Goal: Use online tool/utility: Utilize a website feature to perform a specific function

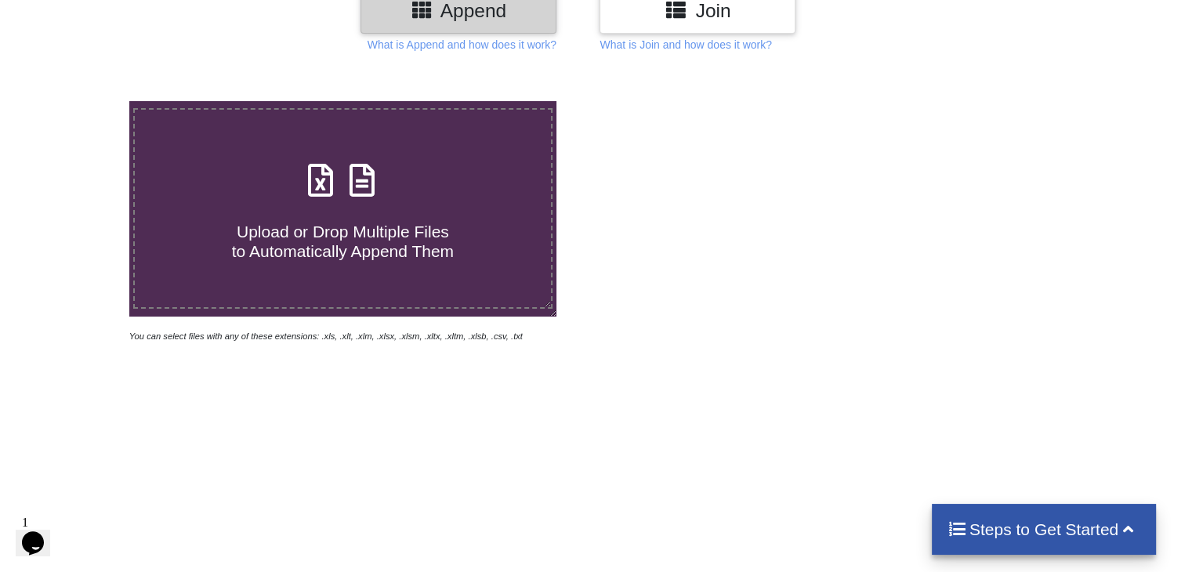
click at [364, 175] on icon at bounding box center [362, 172] width 39 height 33
click at [82, 101] on input "Upload or Drop Multiple Files to Automatically Append Them" at bounding box center [82, 101] width 0 height 0
type input "C:\fakepath\Task-report-26-08-2025T12_23.csv"
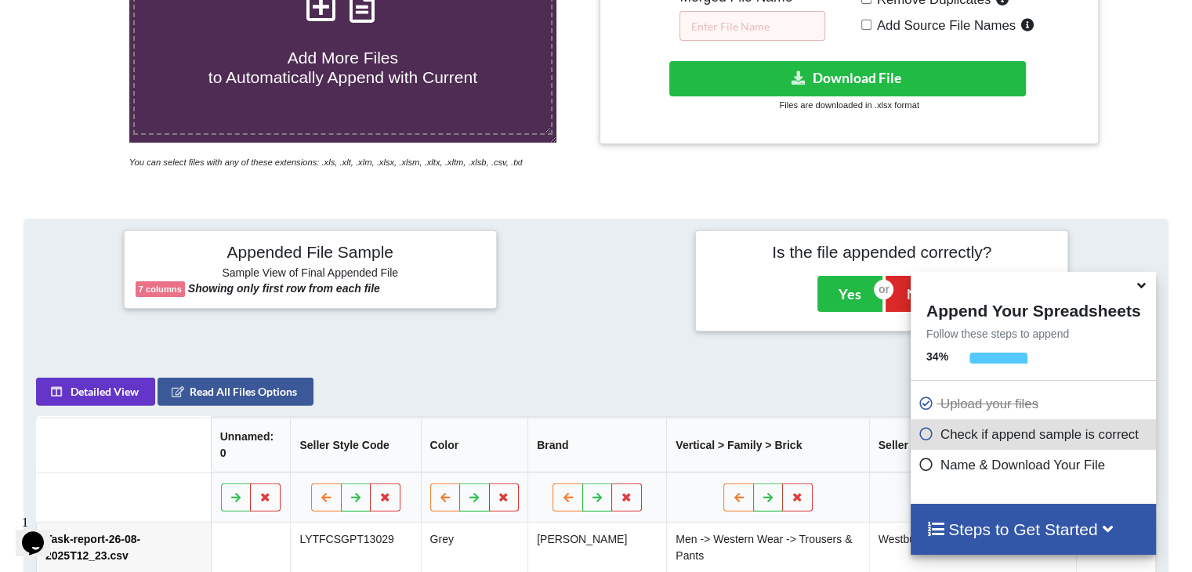
scroll to position [305, 0]
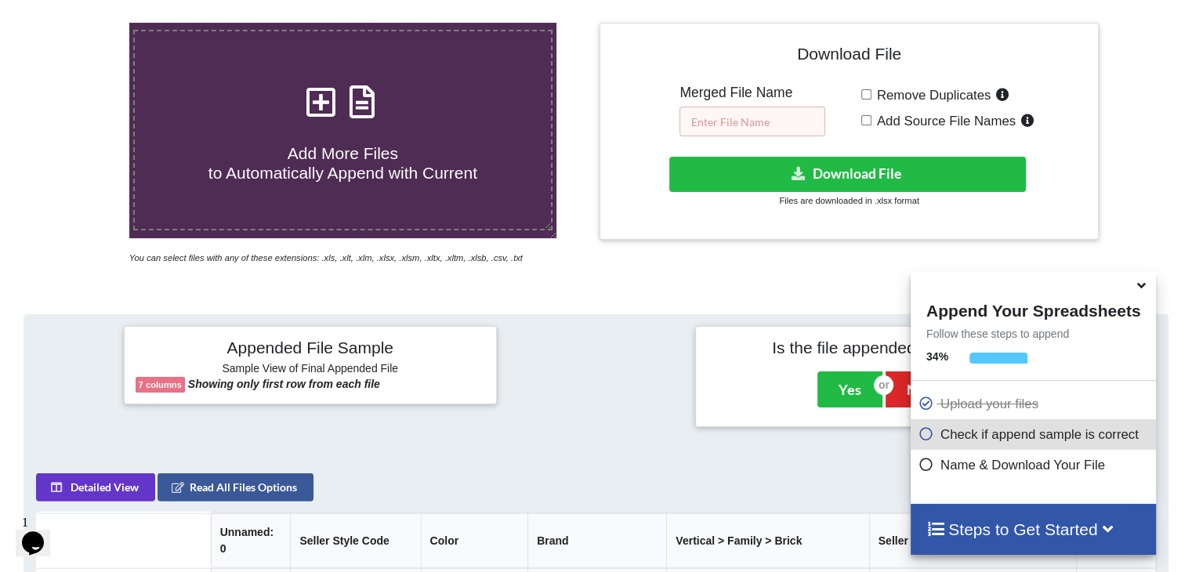
click at [738, 126] on input "text" at bounding box center [753, 122] width 146 height 30
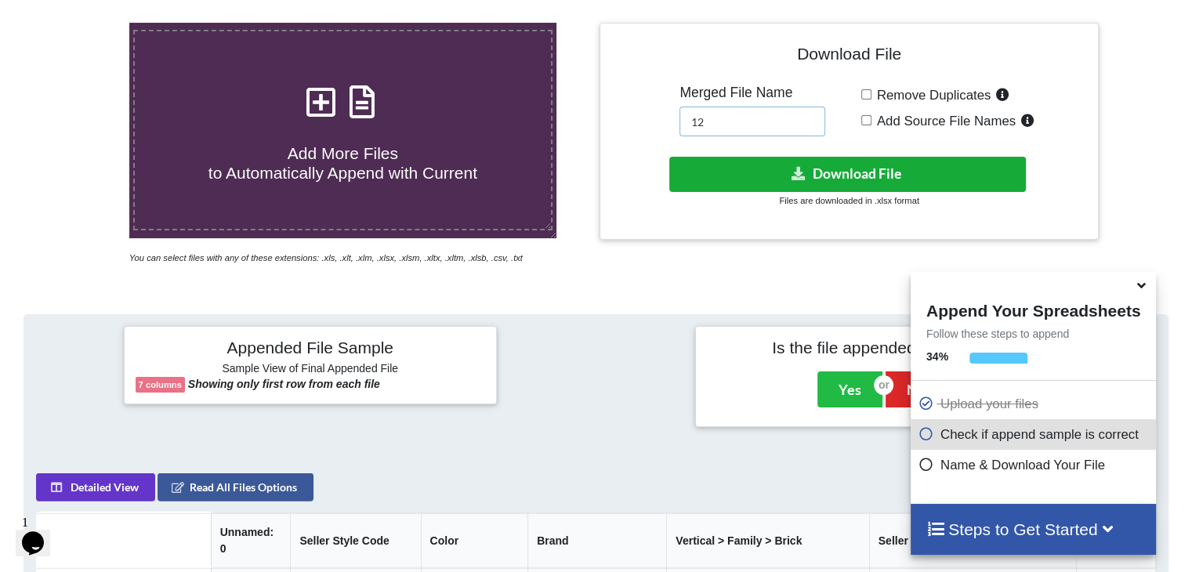
type input "12"
click at [729, 165] on button "Download File" at bounding box center [848, 174] width 357 height 35
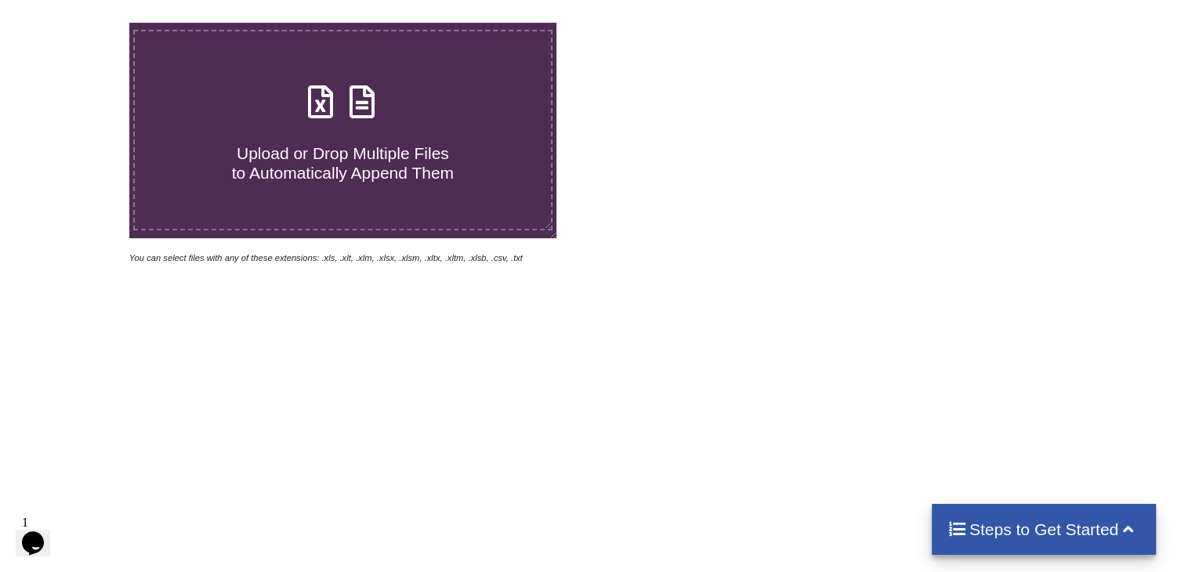
click at [361, 107] on icon at bounding box center [362, 94] width 39 height 33
click at [82, 23] on input "Upload or Drop Multiple Files to Automatically Append Them" at bounding box center [82, 23] width 0 height 0
type input "C:\fakepath\Task-report-26-08-2025T12_31.csv"
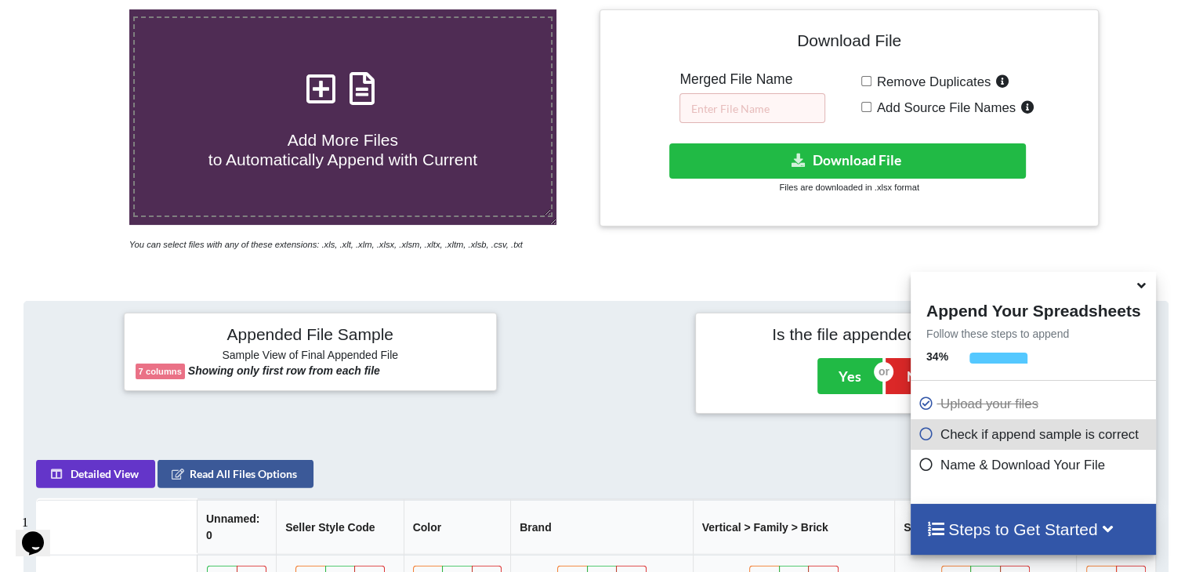
scroll to position [305, 0]
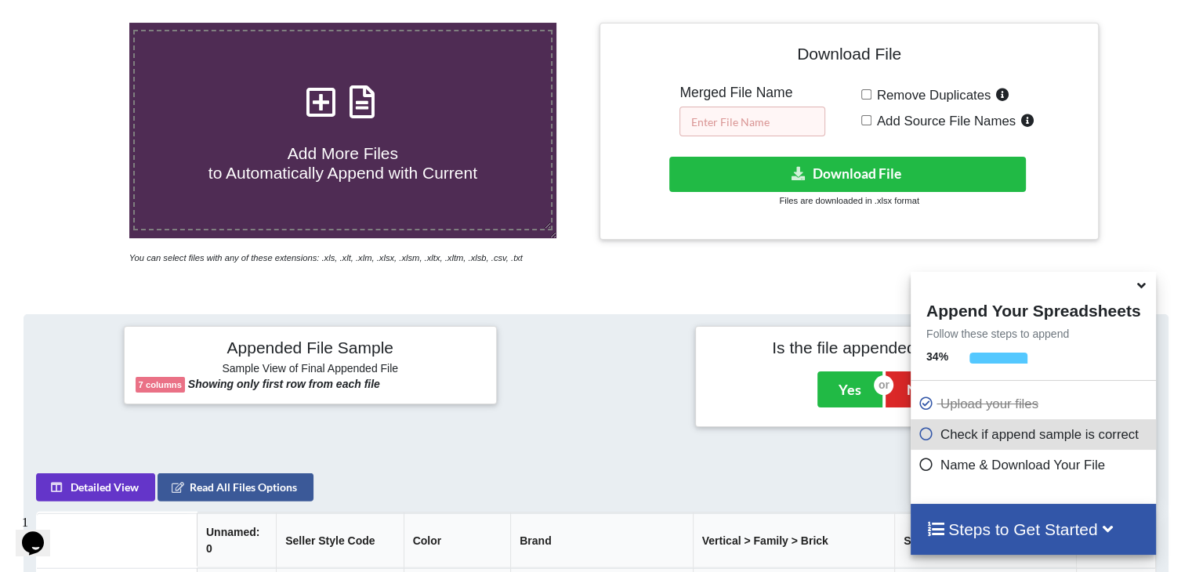
click at [717, 133] on input "text" at bounding box center [753, 122] width 146 height 30
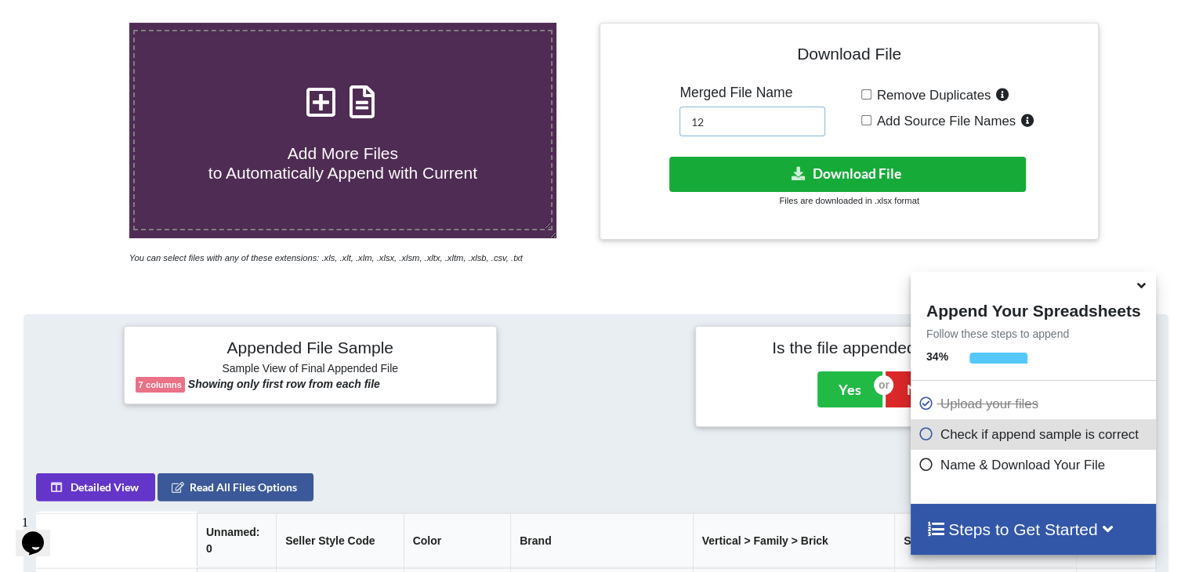
type input "12"
click at [765, 165] on button "Download File" at bounding box center [848, 174] width 357 height 35
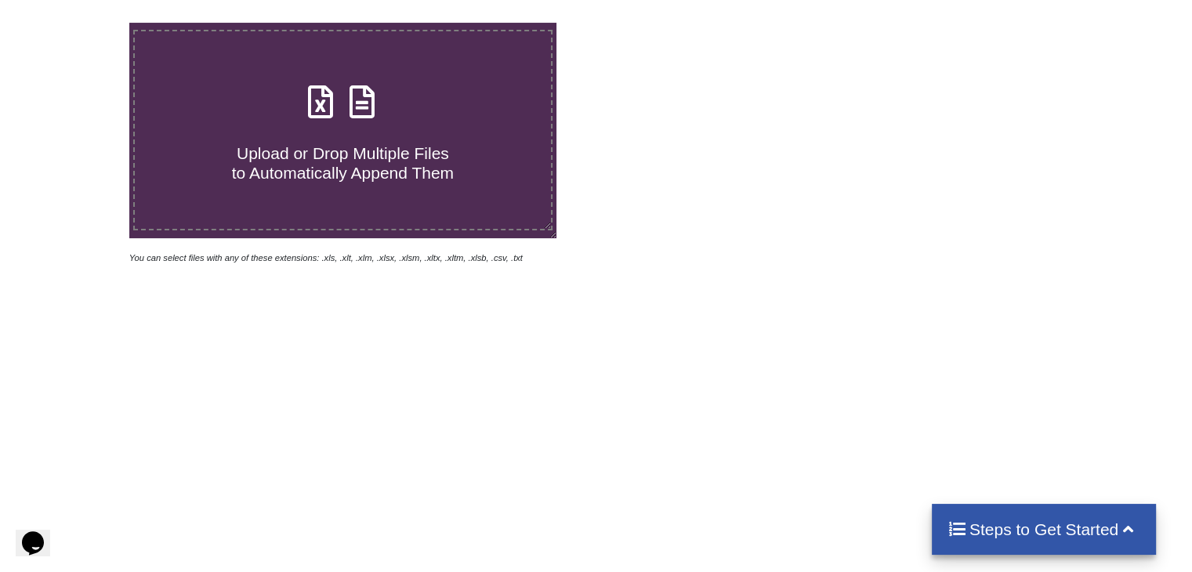
click at [361, 111] on icon at bounding box center [362, 94] width 39 height 33
click at [82, 23] on input "Upload or Drop Multiple Files to Automatically Append Them" at bounding box center [82, 23] width 0 height 0
type input "C:\fakepath\Task-report-26-08-2025T12_58.csv"
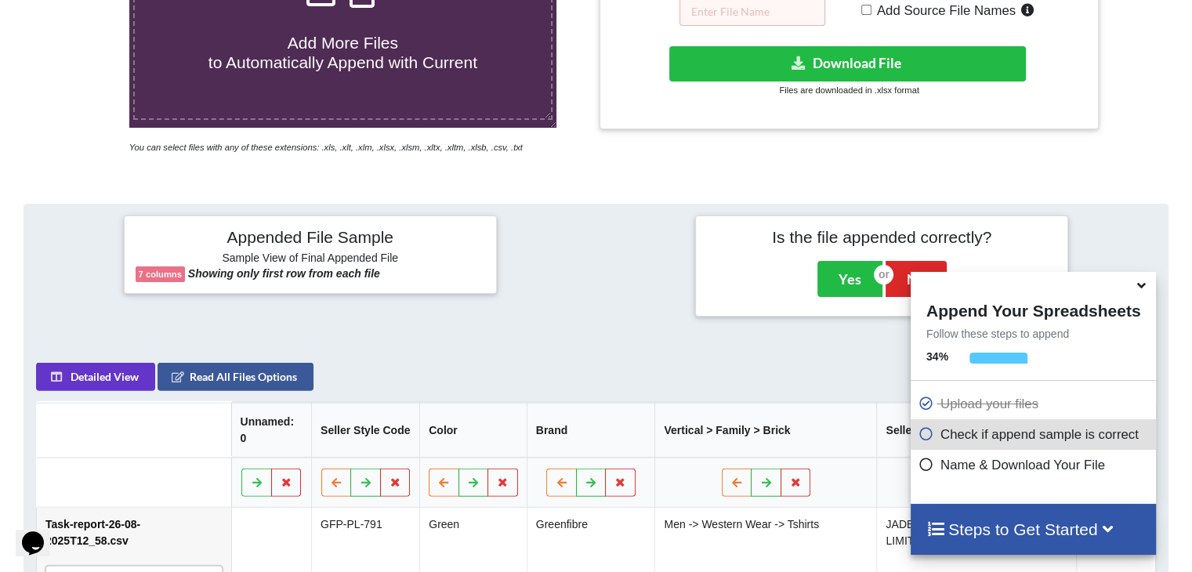
scroll to position [305, 0]
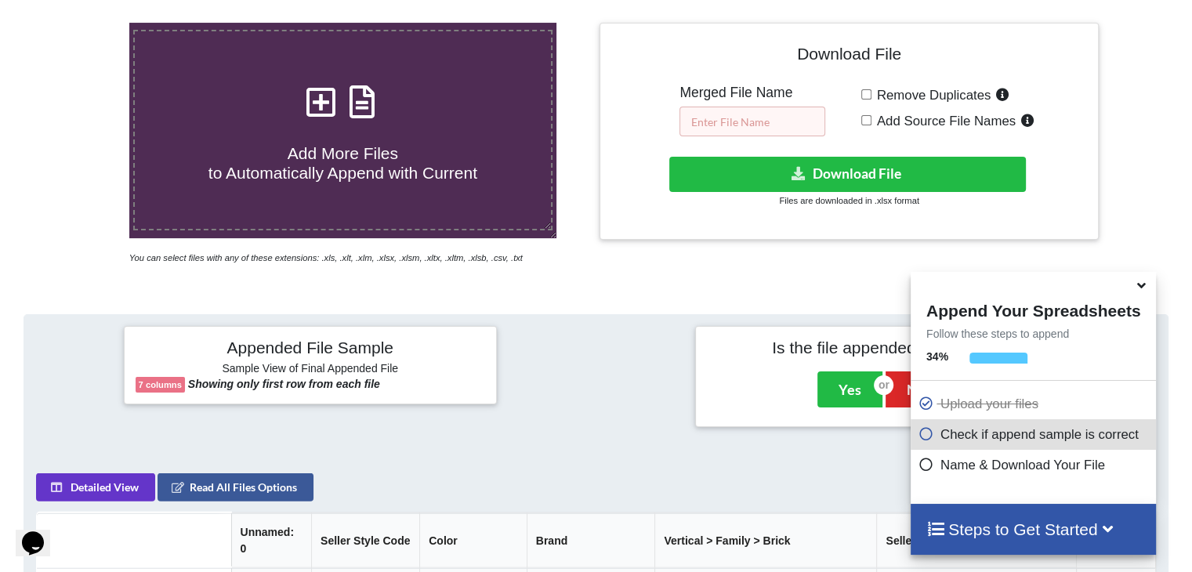
click at [724, 117] on input "text" at bounding box center [753, 122] width 146 height 30
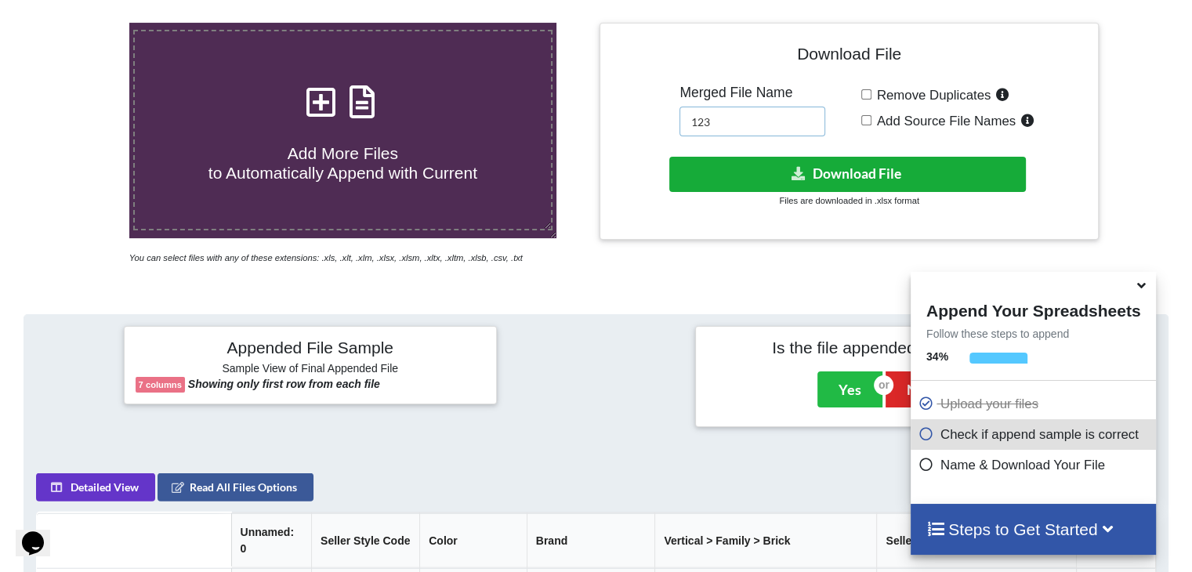
type input "123"
click at [746, 163] on button "Download File" at bounding box center [848, 174] width 357 height 35
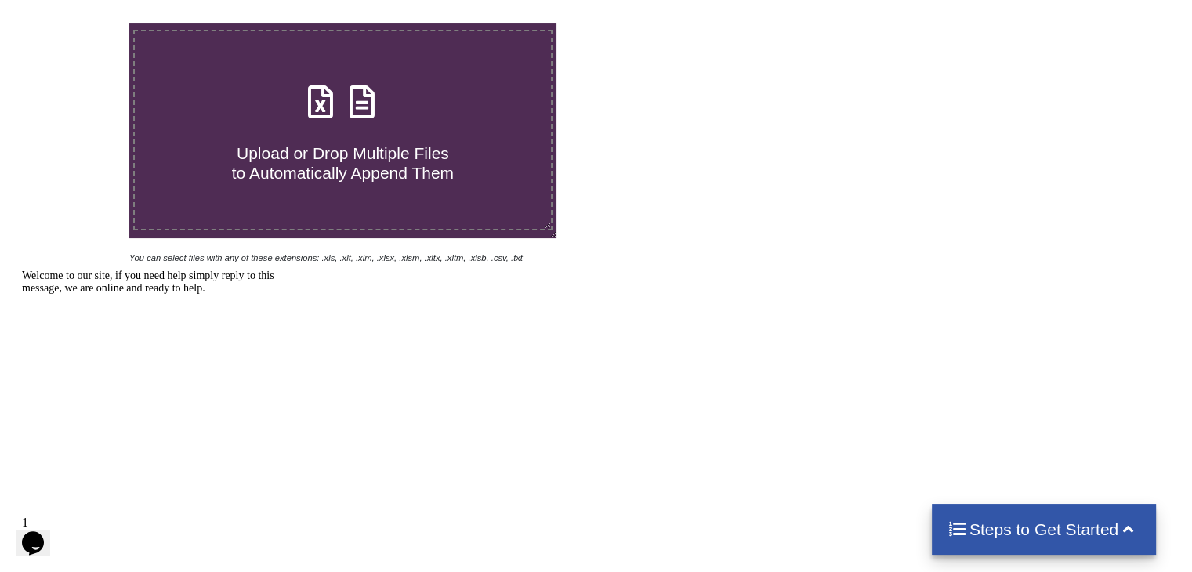
click at [357, 97] on icon at bounding box center [362, 94] width 39 height 33
click at [82, 23] on input "Upload or Drop Multiple Files to Automatically Append Them" at bounding box center [82, 23] width 0 height 0
type input "C:\fakepath\Task-report-26-08-2025T13_05.csv"
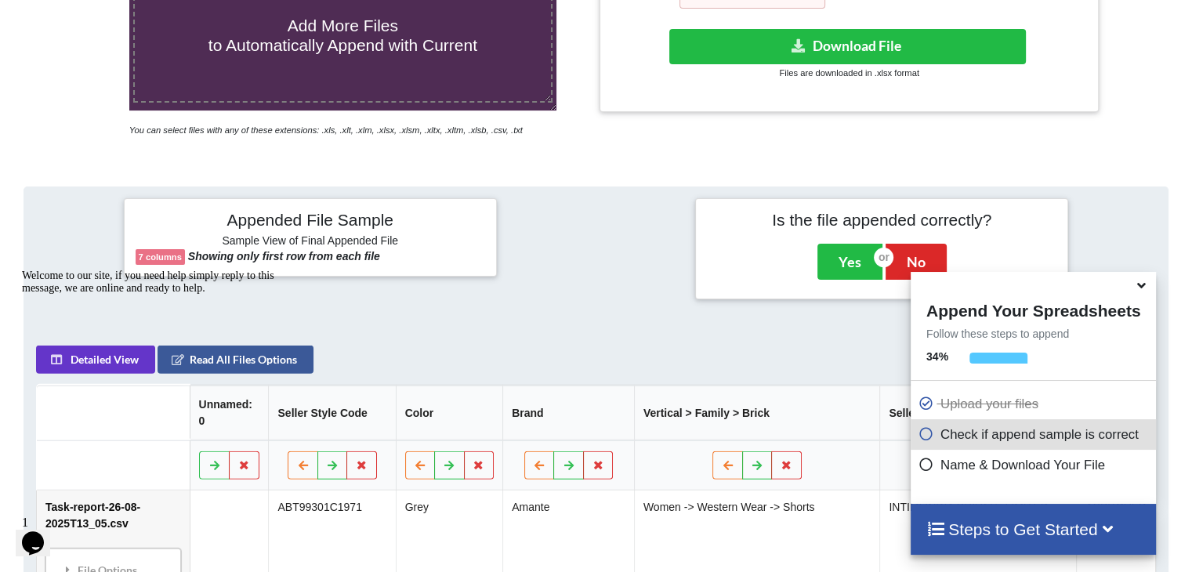
scroll to position [305, 0]
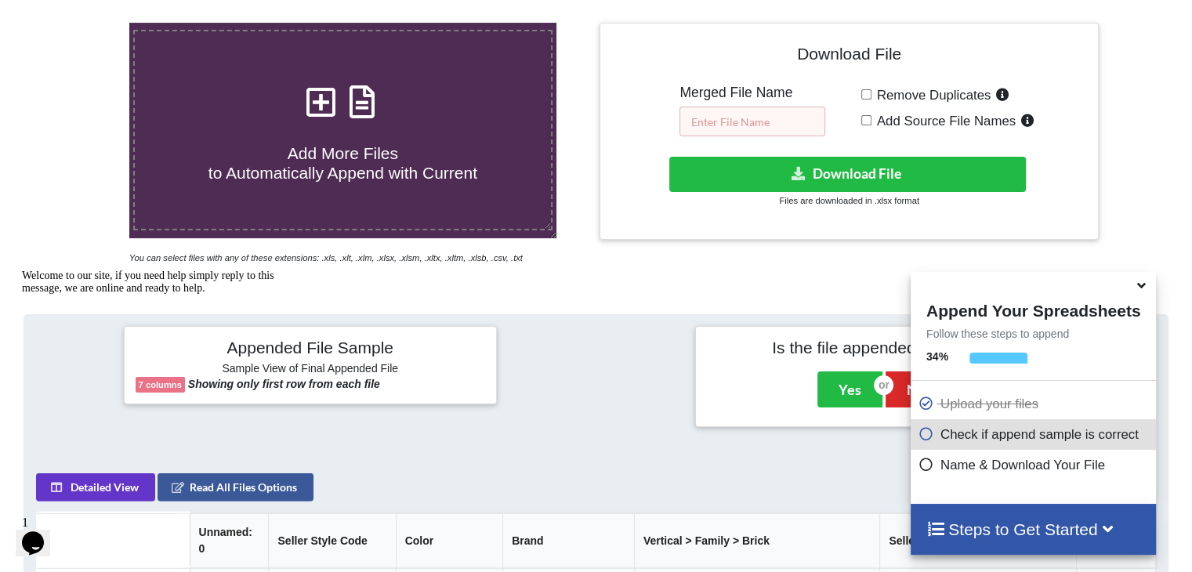
click at [725, 129] on input "text" at bounding box center [753, 122] width 146 height 30
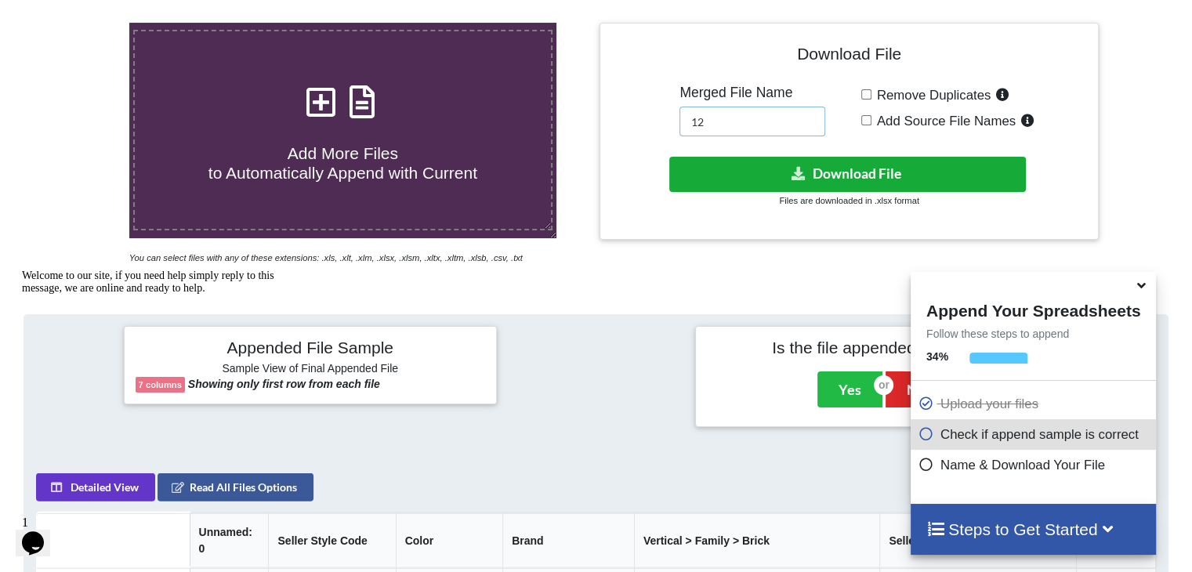
type input "12"
click at [729, 157] on button "Download File" at bounding box center [848, 174] width 357 height 35
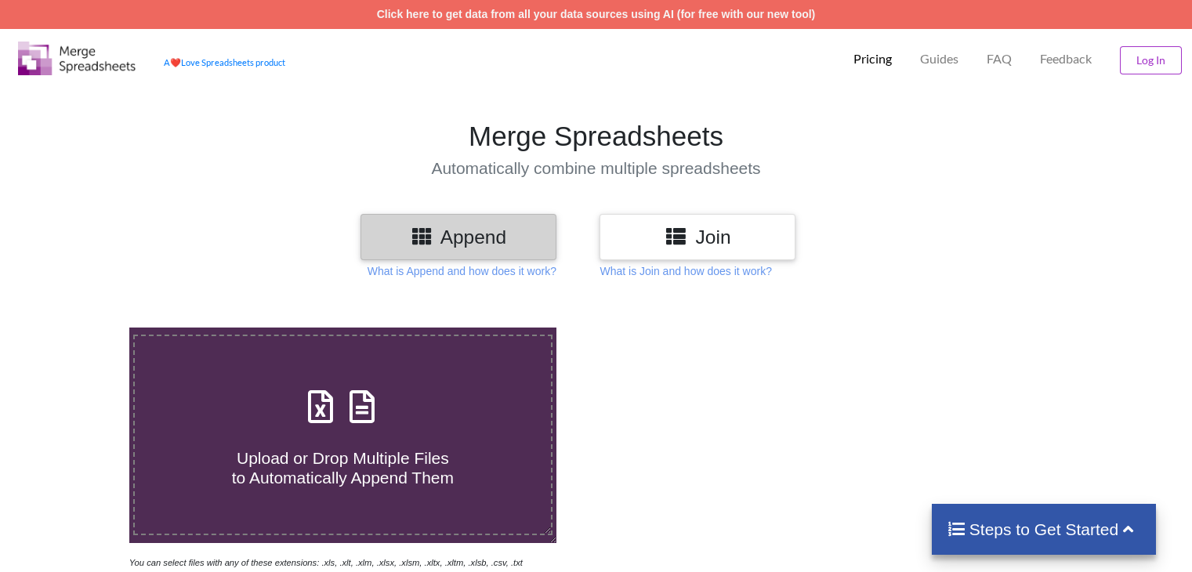
scroll to position [305, 0]
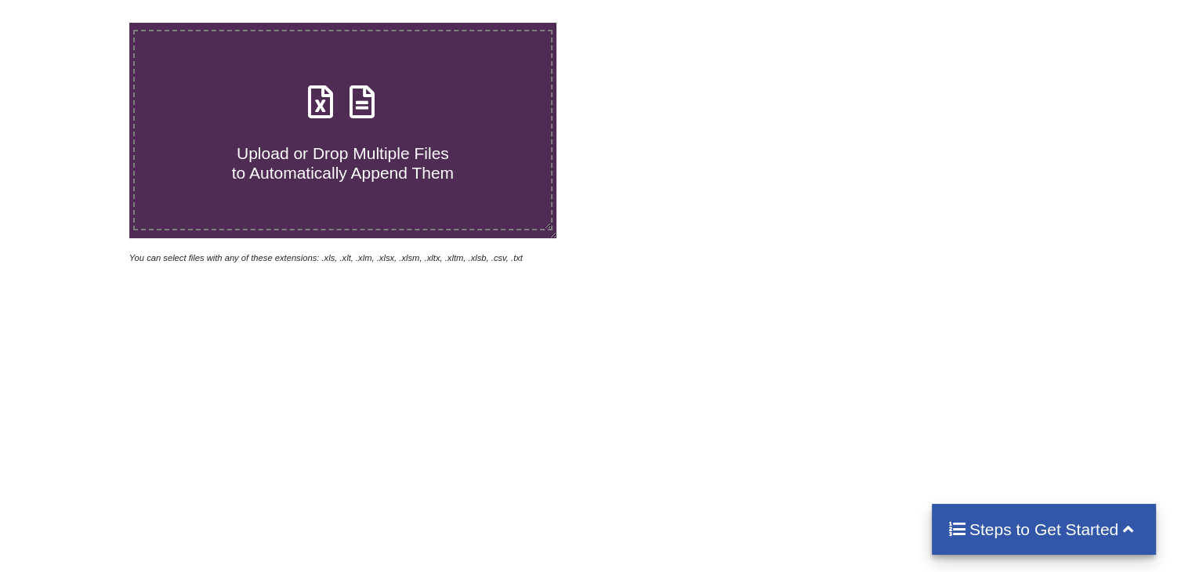
click at [365, 101] on icon at bounding box center [362, 94] width 39 height 33
click at [82, 23] on input "Upload or Drop Multiple Files to Automatically Append Them" at bounding box center [82, 23] width 0 height 0
type input "C:\fakepath\Task-report-26-08-2025T13_31.csv"
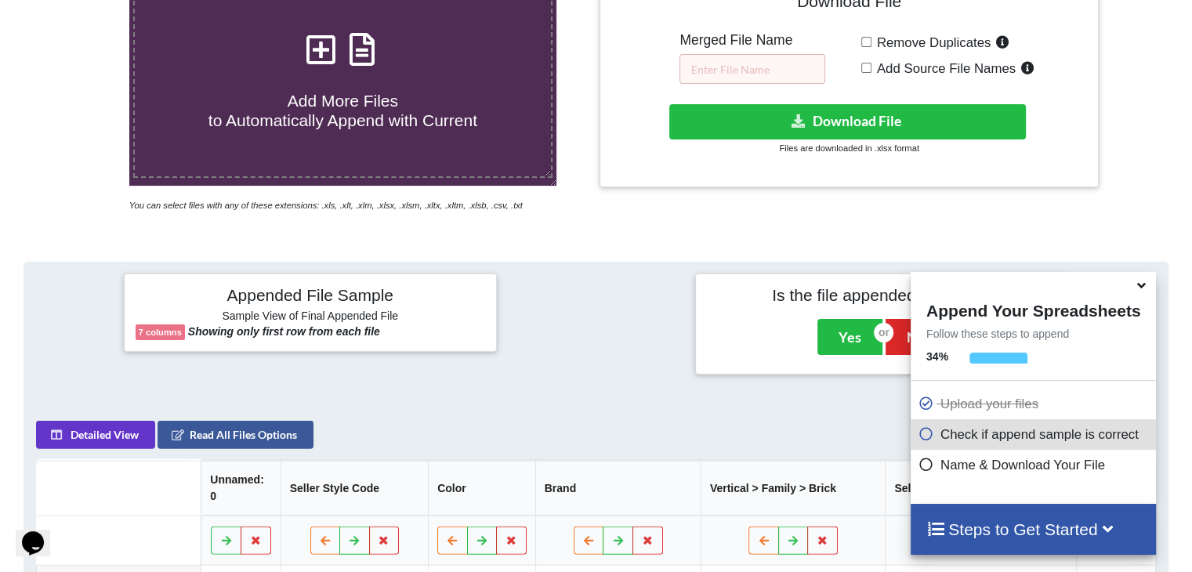
scroll to position [227, 0]
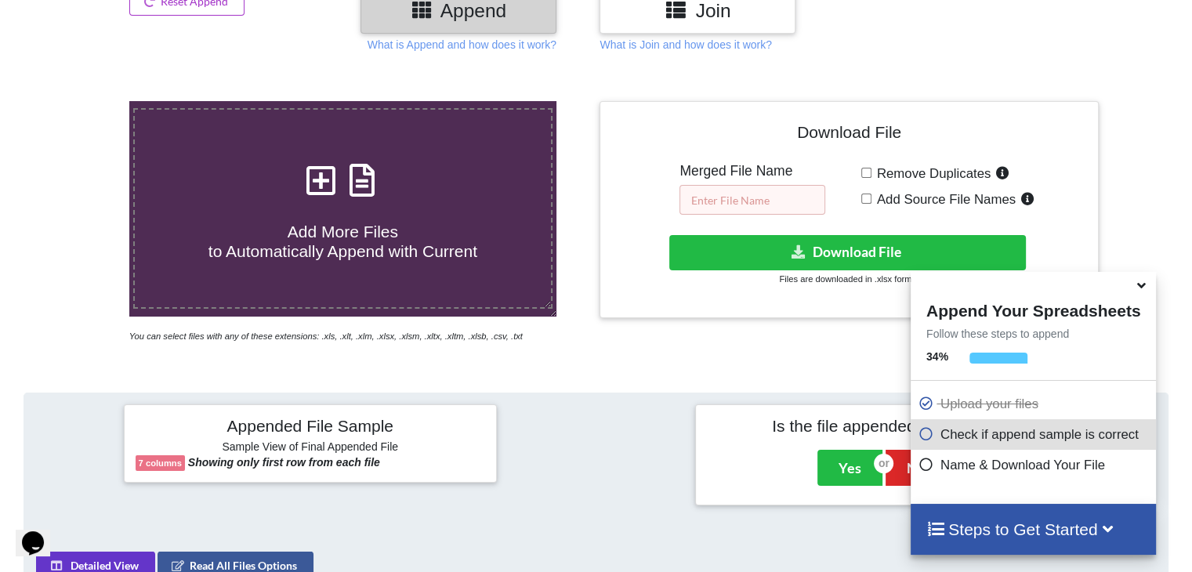
click at [730, 195] on input "text" at bounding box center [753, 200] width 146 height 30
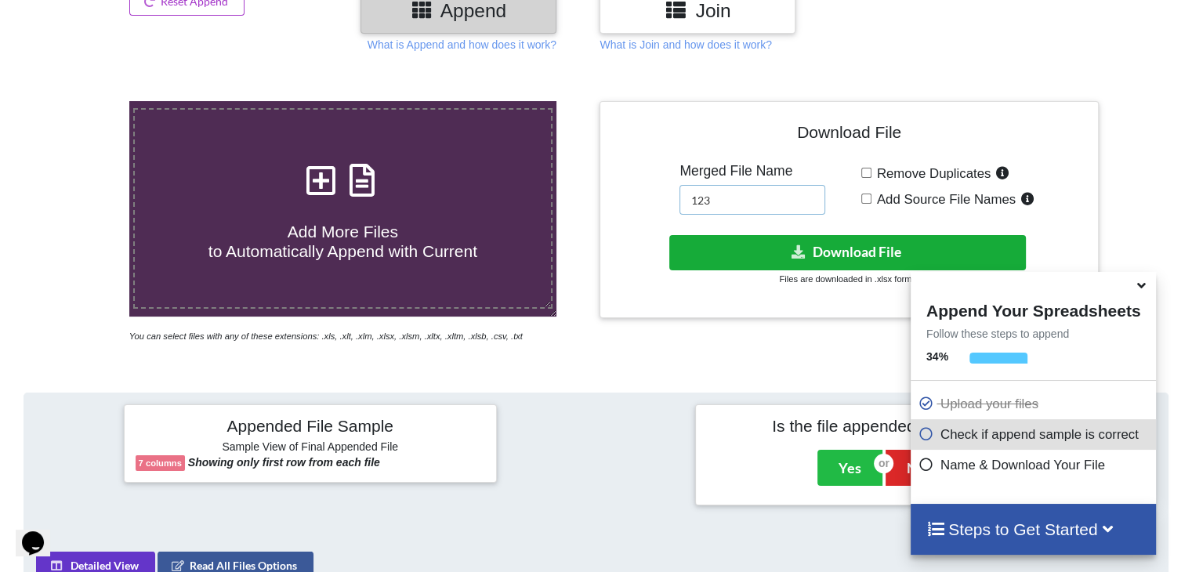
type input "123"
click at [775, 261] on button "Download File" at bounding box center [848, 252] width 357 height 35
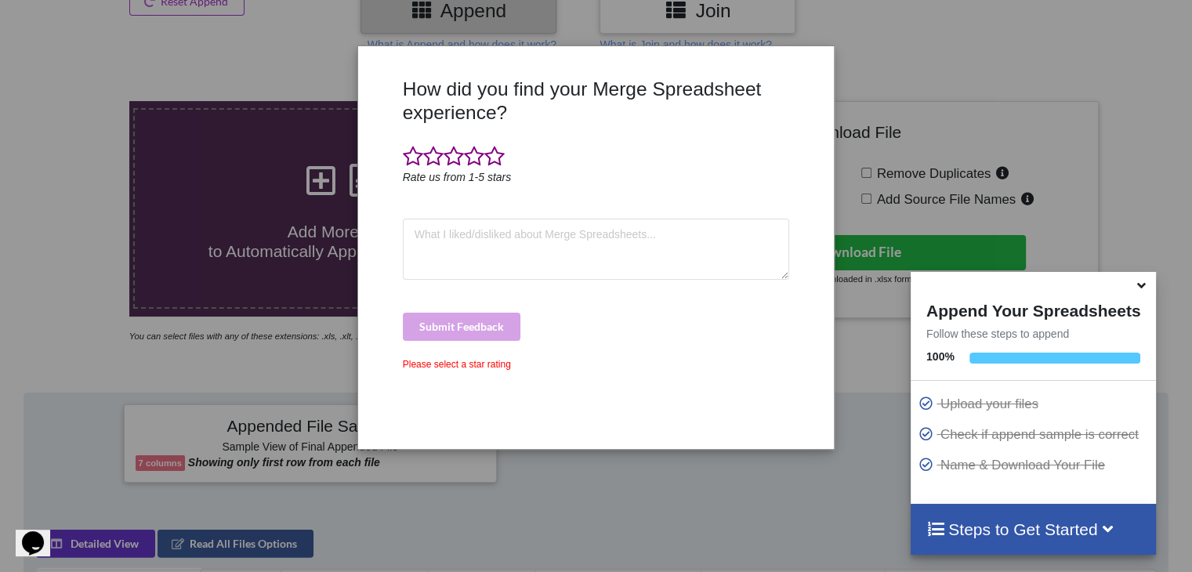
click at [1144, 289] on icon at bounding box center [1142, 283] width 16 height 14
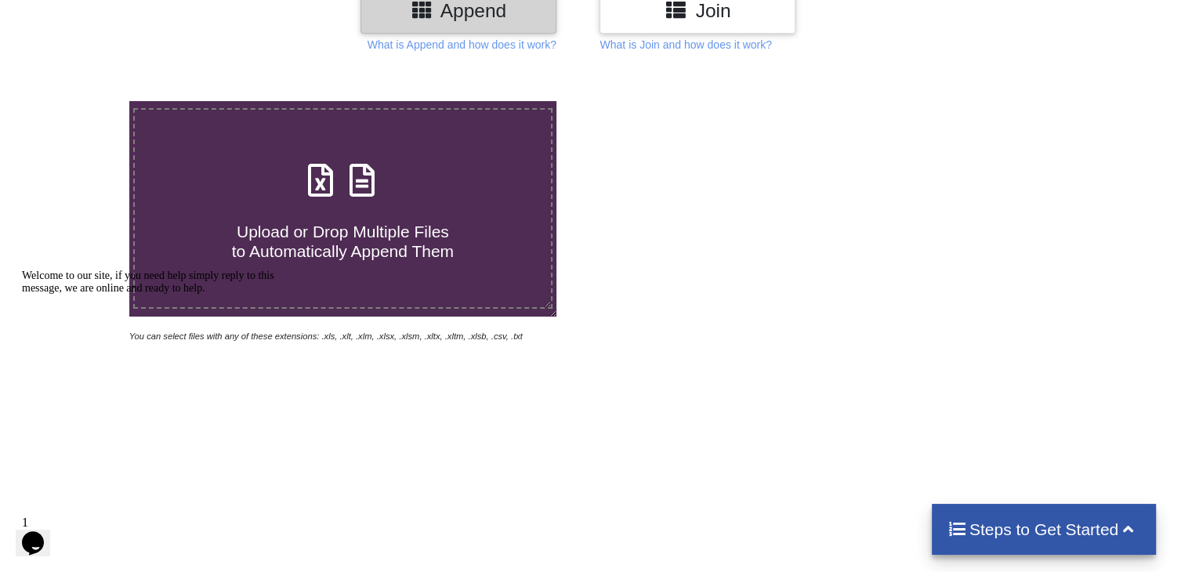
click at [367, 189] on icon at bounding box center [362, 172] width 39 height 33
click at [82, 101] on input "Upload or Drop Multiple Files to Automatically Append Them" at bounding box center [82, 101] width 0 height 0
type input "C:\fakepath\Task-report-26-08-2025T13_33.csv"
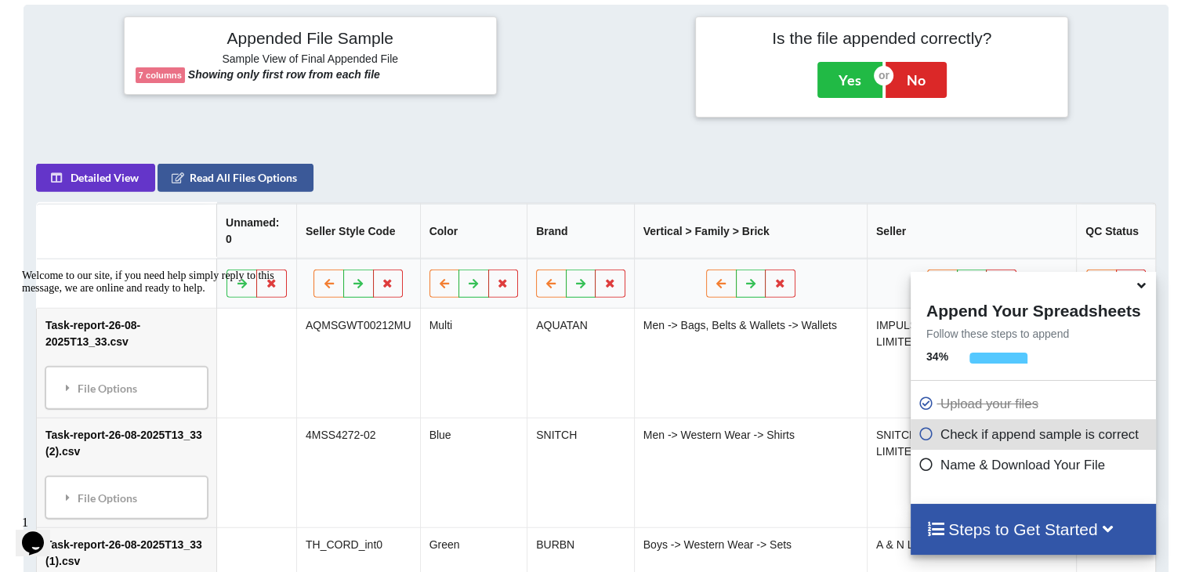
scroll to position [220, 0]
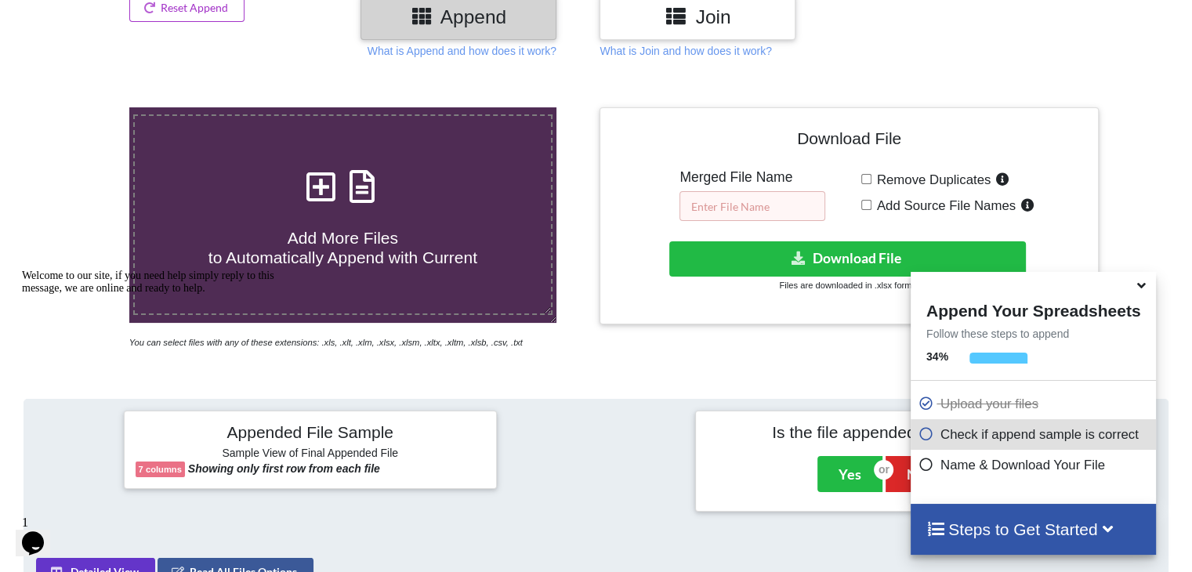
click at [711, 204] on input "text" at bounding box center [753, 206] width 146 height 30
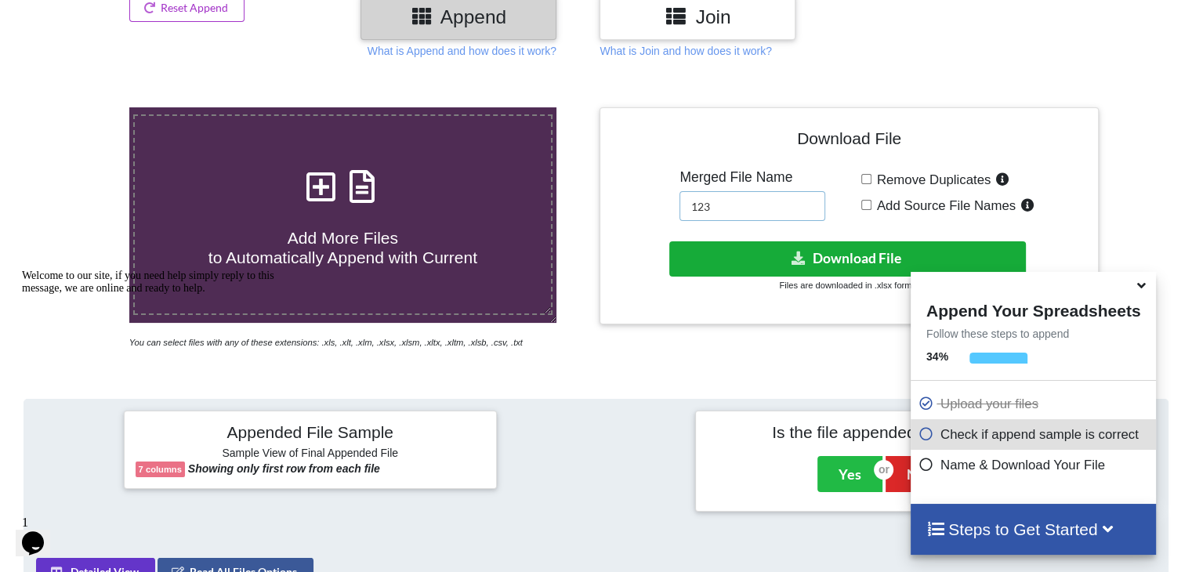
type input "123"
click at [726, 263] on button "Download File" at bounding box center [848, 258] width 357 height 35
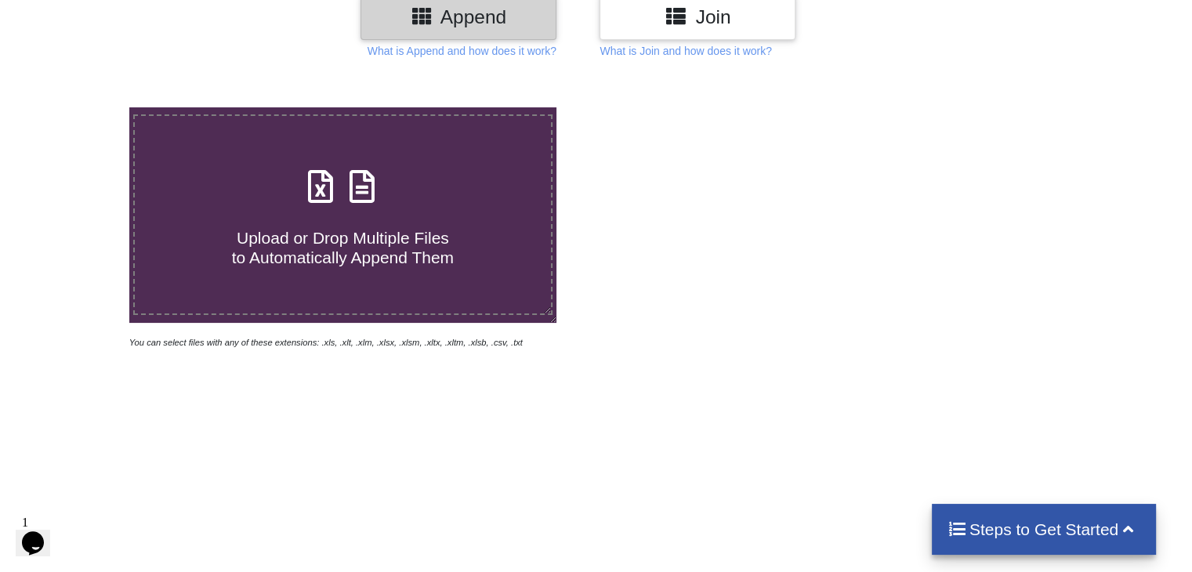
click at [372, 182] on icon at bounding box center [362, 178] width 39 height 33
click at [82, 107] on input "Upload or Drop Multiple Files to Automatically Append Them" at bounding box center [82, 107] width 0 height 0
type input "C:\fakepath\Task-report-26-08-2025T13_36.csv"
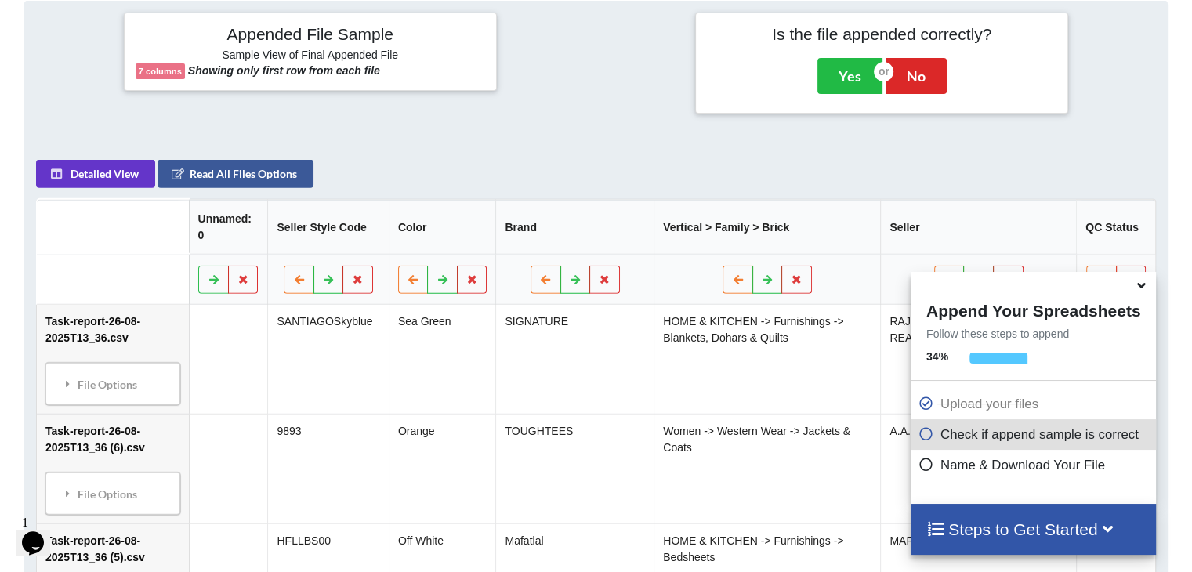
scroll to position [227, 0]
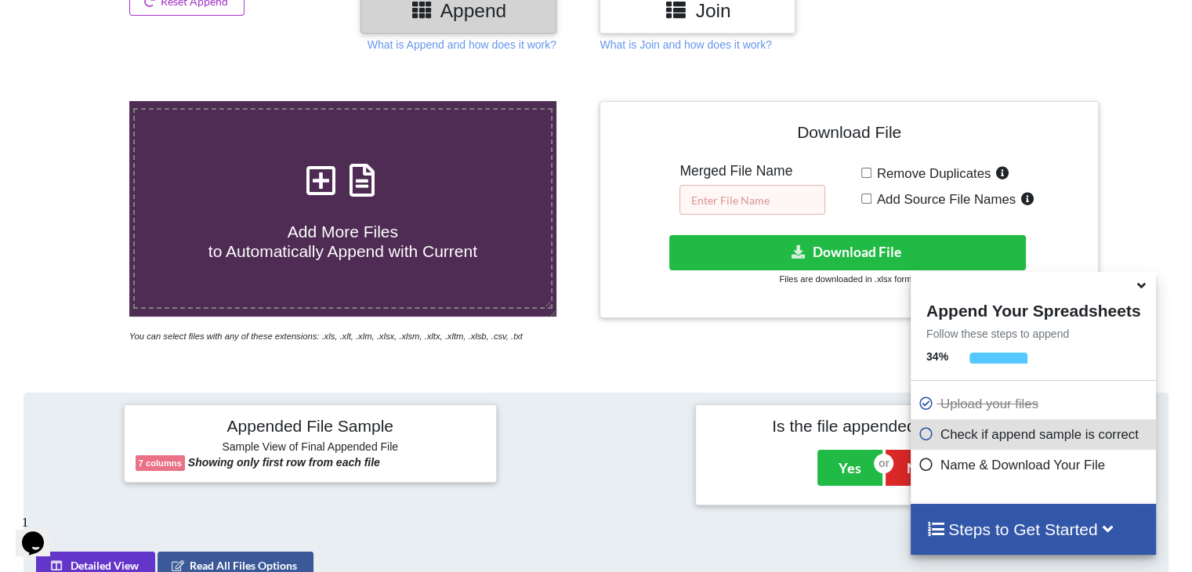
click at [764, 187] on input "text" at bounding box center [753, 200] width 146 height 30
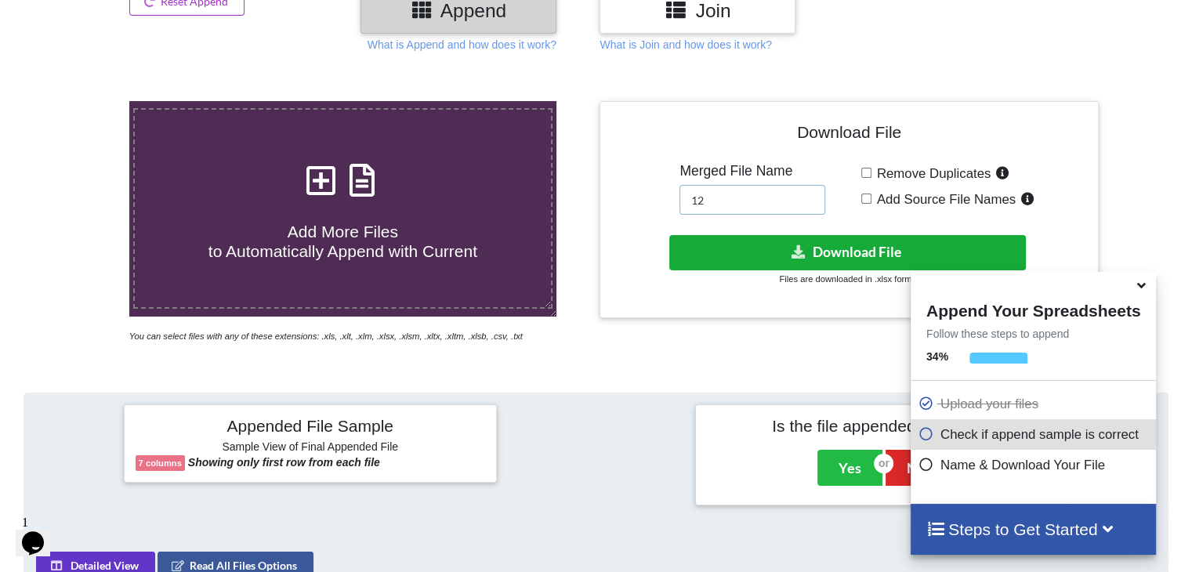
type input "12"
click at [765, 242] on button "Download File" at bounding box center [848, 252] width 357 height 35
